Goal: Task Accomplishment & Management: Use online tool/utility

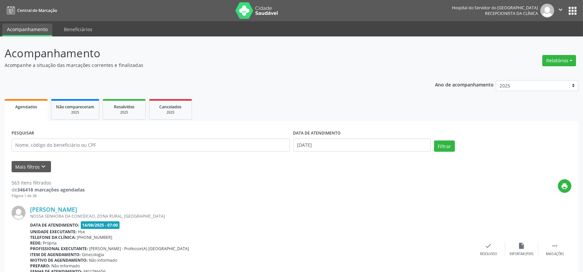
drag, startPoint x: 555, startPoint y: 62, endPoint x: 550, endPoint y: 67, distance: 7.3
click at [555, 62] on button "Relatórios" at bounding box center [559, 60] width 34 height 11
click at [518, 73] on link "Agendamentos" at bounding box center [540, 74] width 71 height 9
select select "7"
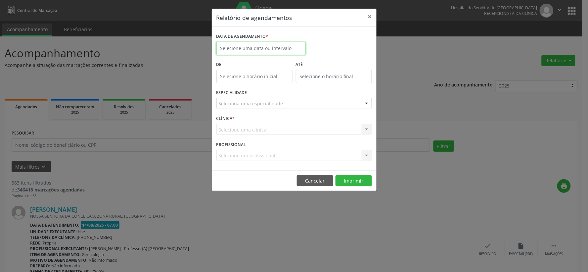
click at [290, 50] on input "text" at bounding box center [261, 48] width 89 height 13
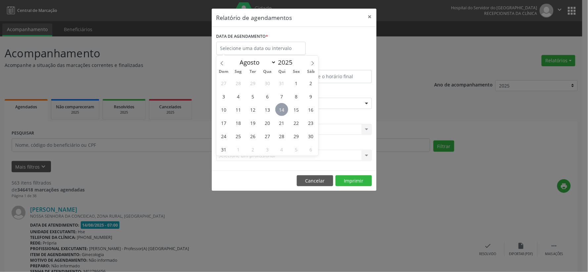
click at [282, 112] on span "14" at bounding box center [281, 109] width 13 height 13
type input "[DATE]"
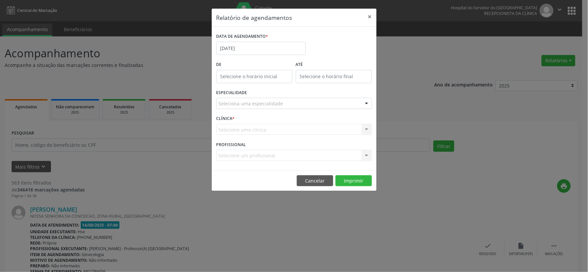
click at [293, 106] on div "Seleciona uma especialidade" at bounding box center [295, 103] width 156 height 11
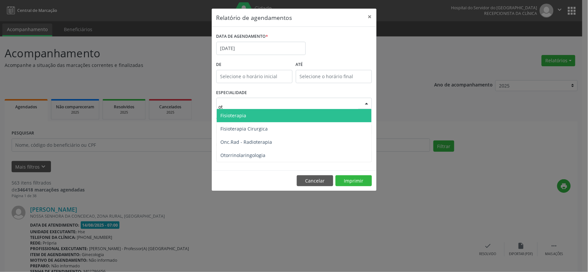
type input "oto"
click at [288, 112] on span "Otorrinolaringologia" at bounding box center [294, 115] width 155 height 13
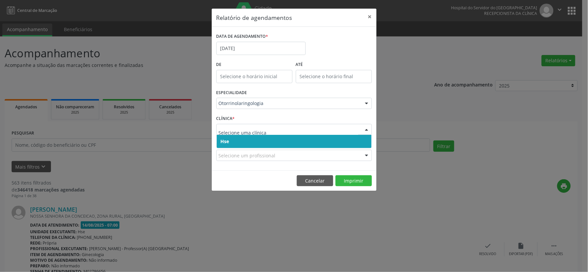
click at [338, 134] on div at bounding box center [295, 129] width 156 height 11
click at [327, 141] on span "Hse" at bounding box center [294, 141] width 155 height 13
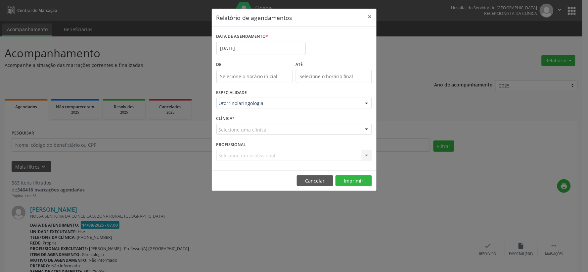
click at [338, 132] on div "Selecione uma clínica" at bounding box center [295, 129] width 156 height 11
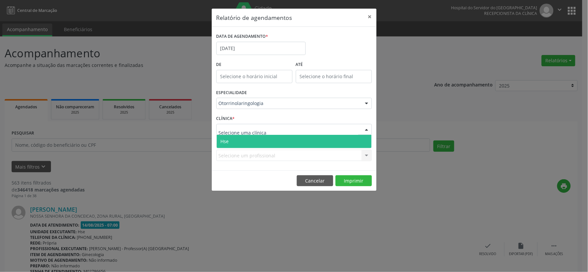
click at [335, 139] on span "Hse" at bounding box center [294, 141] width 155 height 13
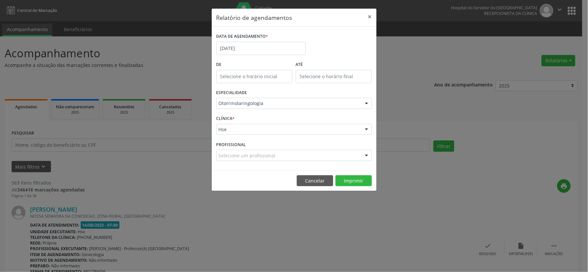
click at [322, 158] on div "Selecione um profissional" at bounding box center [295, 155] width 156 height 11
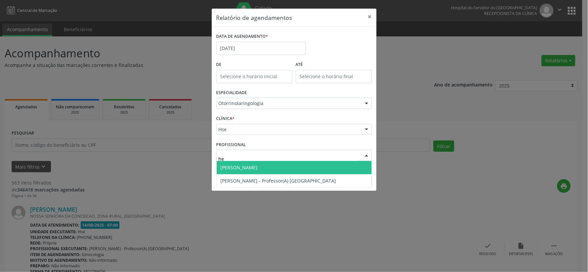
type input "heb"
click at [256, 163] on span "[PERSON_NAME]" at bounding box center [294, 167] width 155 height 13
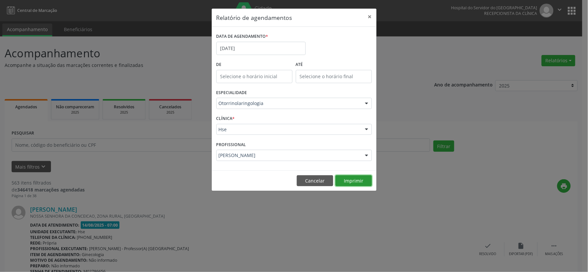
click at [348, 182] on button "Imprimir" at bounding box center [354, 180] width 36 height 11
